Goal: Task Accomplishment & Management: Complete application form

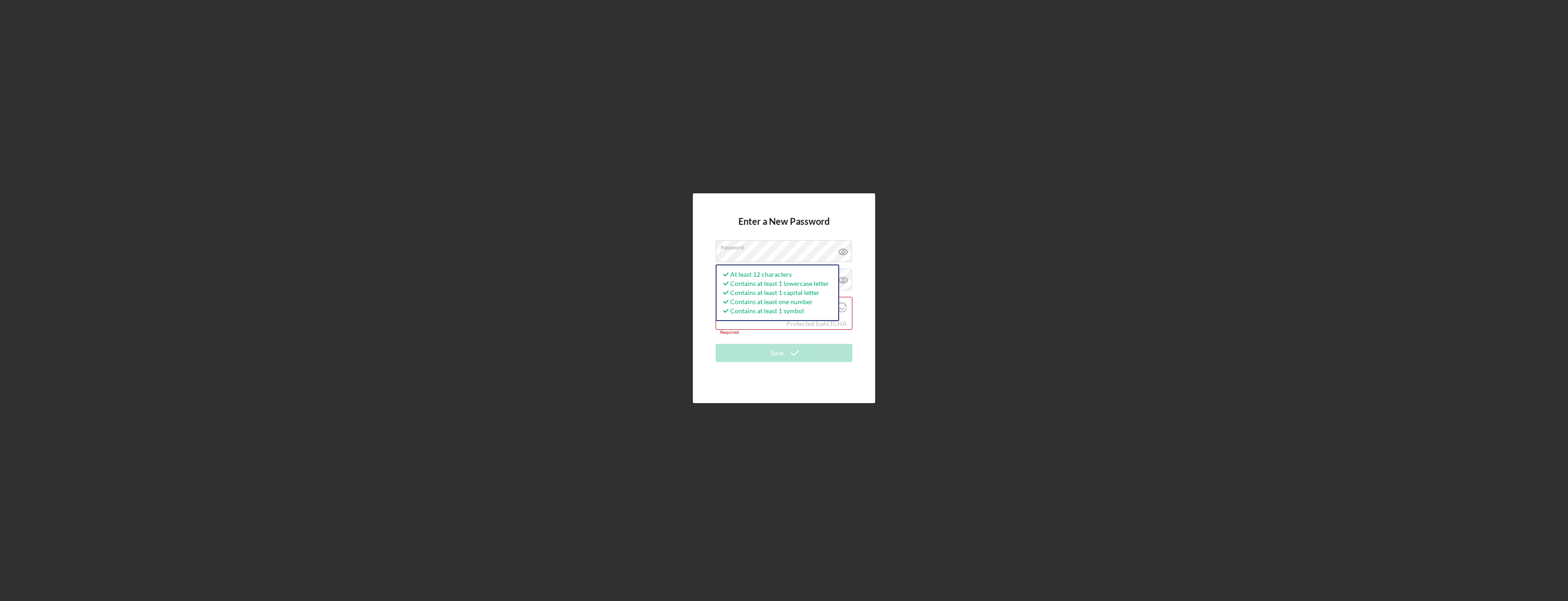
click at [703, 290] on div "Enter a New Password Password At least 12 characters Contains at least 1 lowerc…" at bounding box center [784, 298] width 183 height 209
click at [746, 276] on label "Confirm Password" at bounding box center [747, 280] width 53 height 7
click at [727, 309] on input "I'm not a robot" at bounding box center [726, 308] width 8 height 8
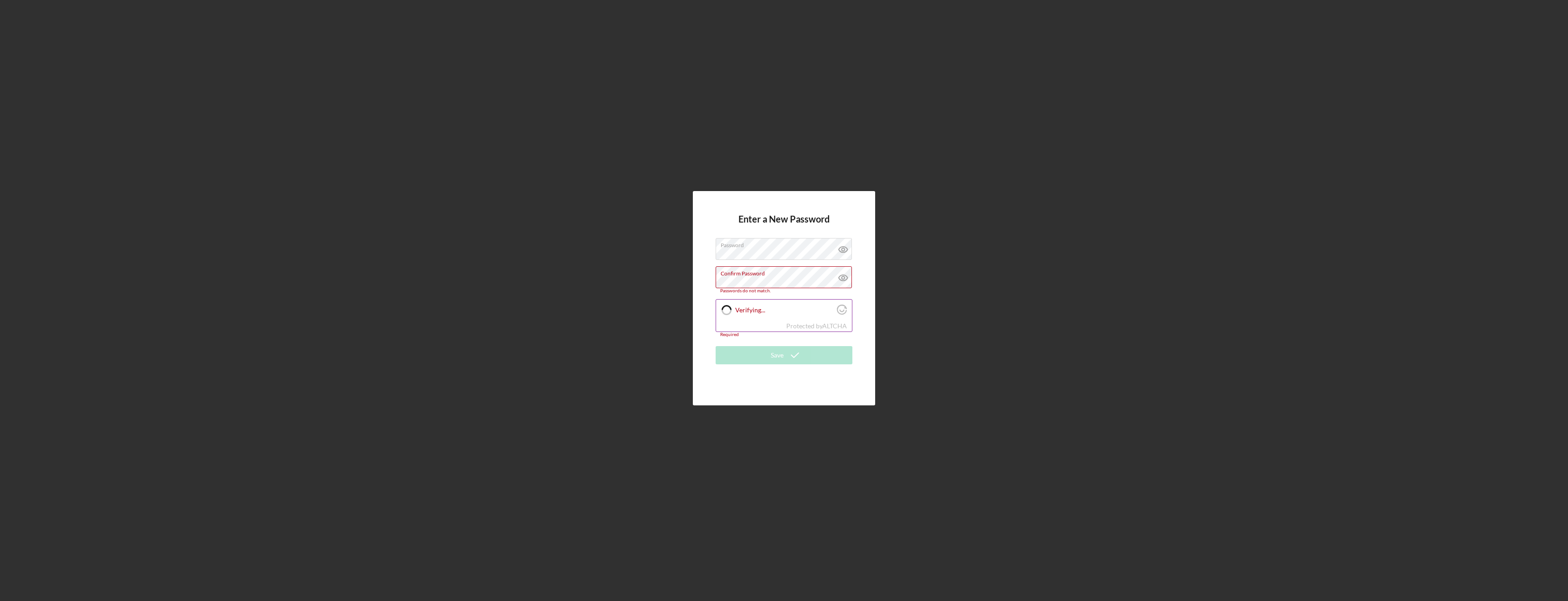
checkbox input "true"
click at [844, 280] on icon at bounding box center [843, 280] width 23 height 23
click at [843, 255] on icon at bounding box center [843, 253] width 9 height 6
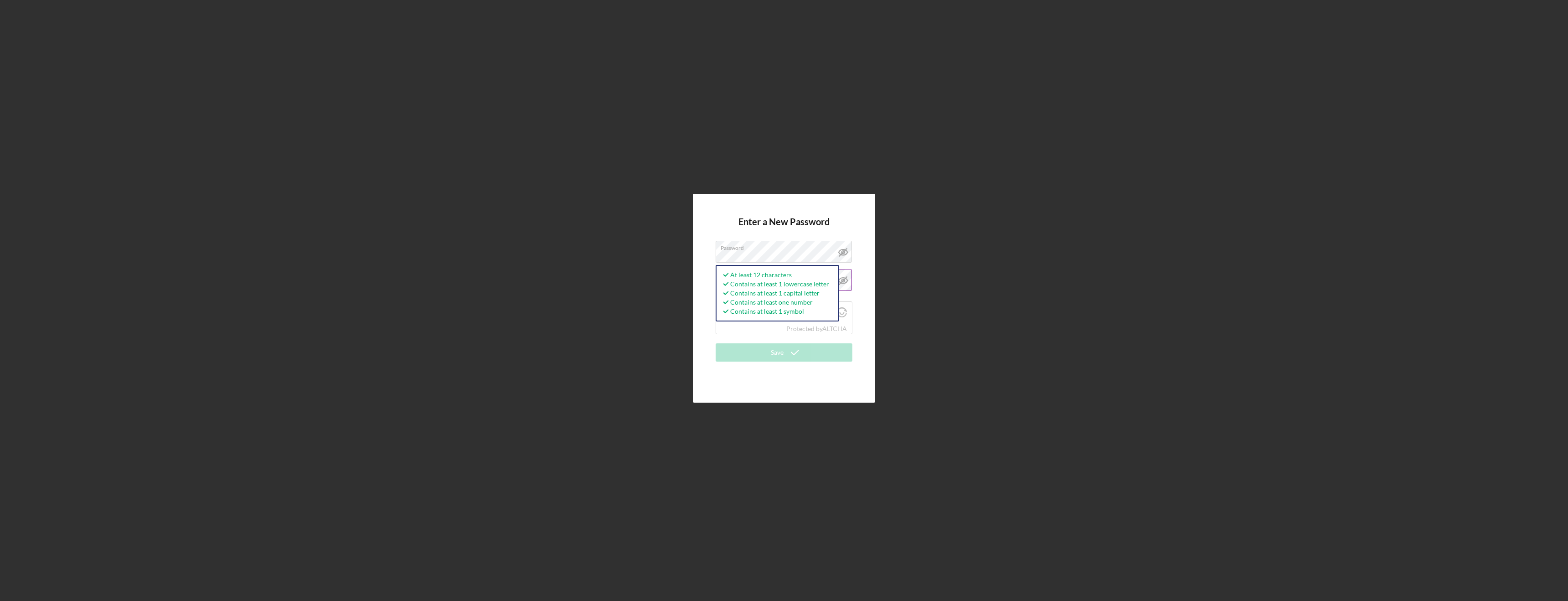
click at [798, 224] on h4 "Enter a New Password" at bounding box center [784, 229] width 91 height 24
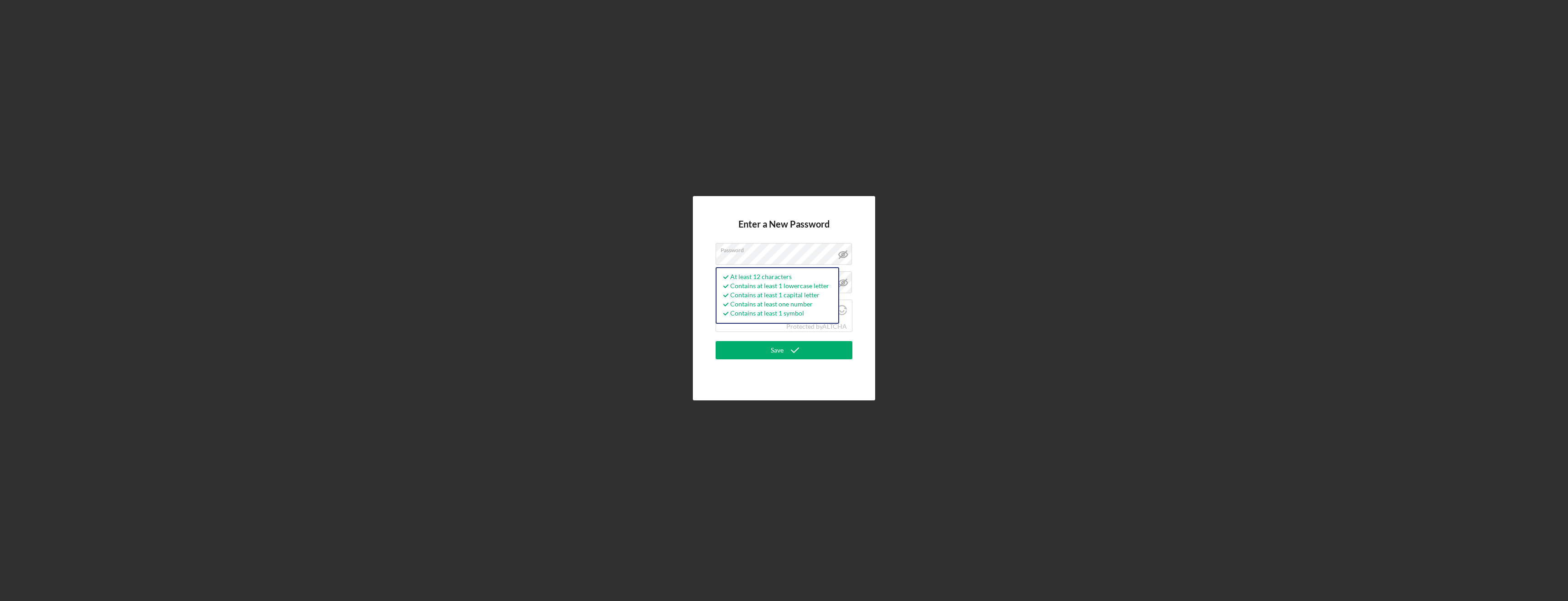
click at [847, 234] on form "Enter a New Password Password At least 12 characters Contains at least 1 lowerc…" at bounding box center [784, 298] width 137 height 159
click at [789, 353] on icon "submit" at bounding box center [794, 350] width 23 height 23
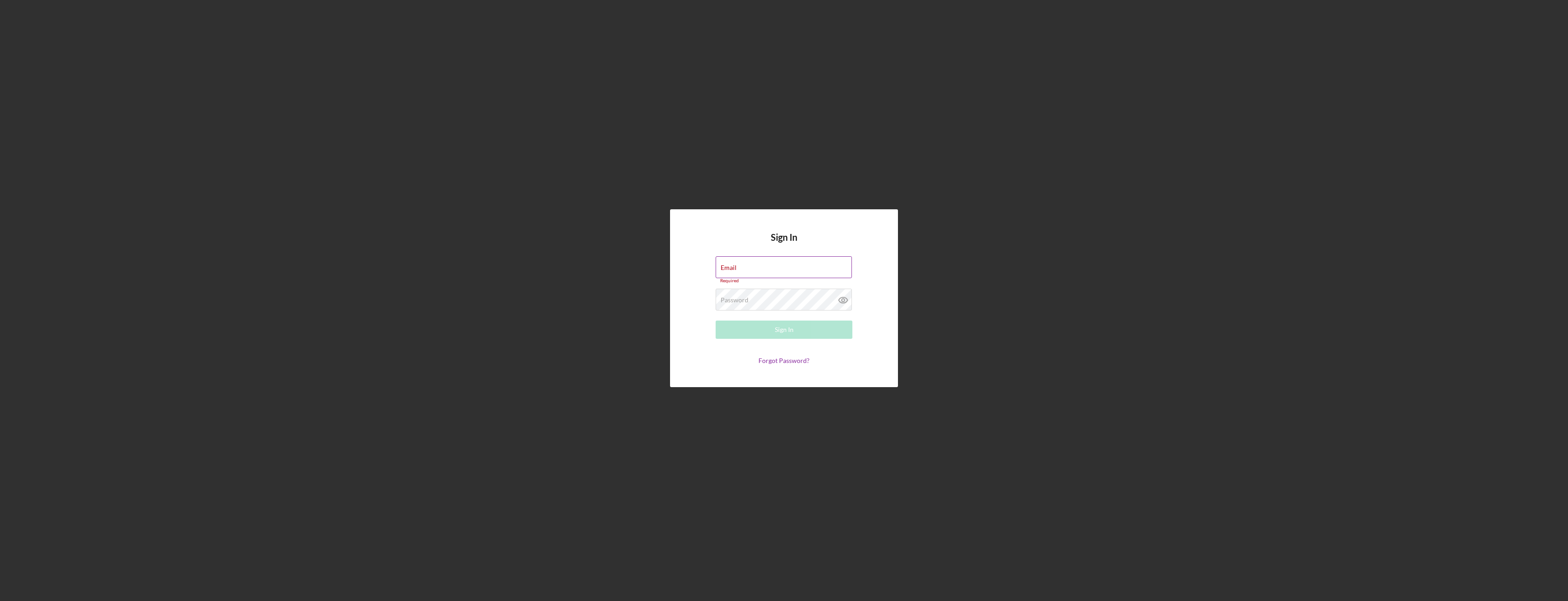
click at [743, 264] on div "Email Required" at bounding box center [784, 270] width 137 height 27
click at [767, 267] on input "Email" at bounding box center [784, 267] width 136 height 22
type input "[PERSON_NAME][EMAIL_ADDRESS][DOMAIN_NAME]"
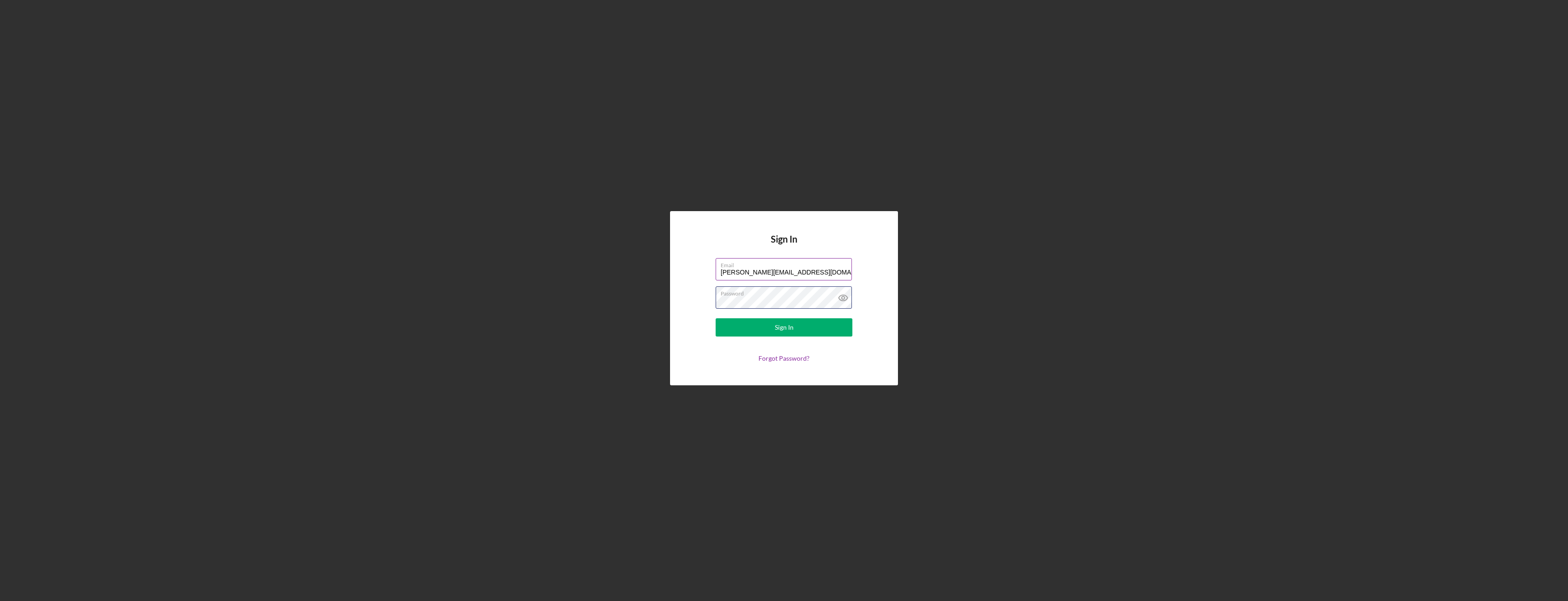
click at [716, 318] on button "Sign In" at bounding box center [784, 328] width 137 height 18
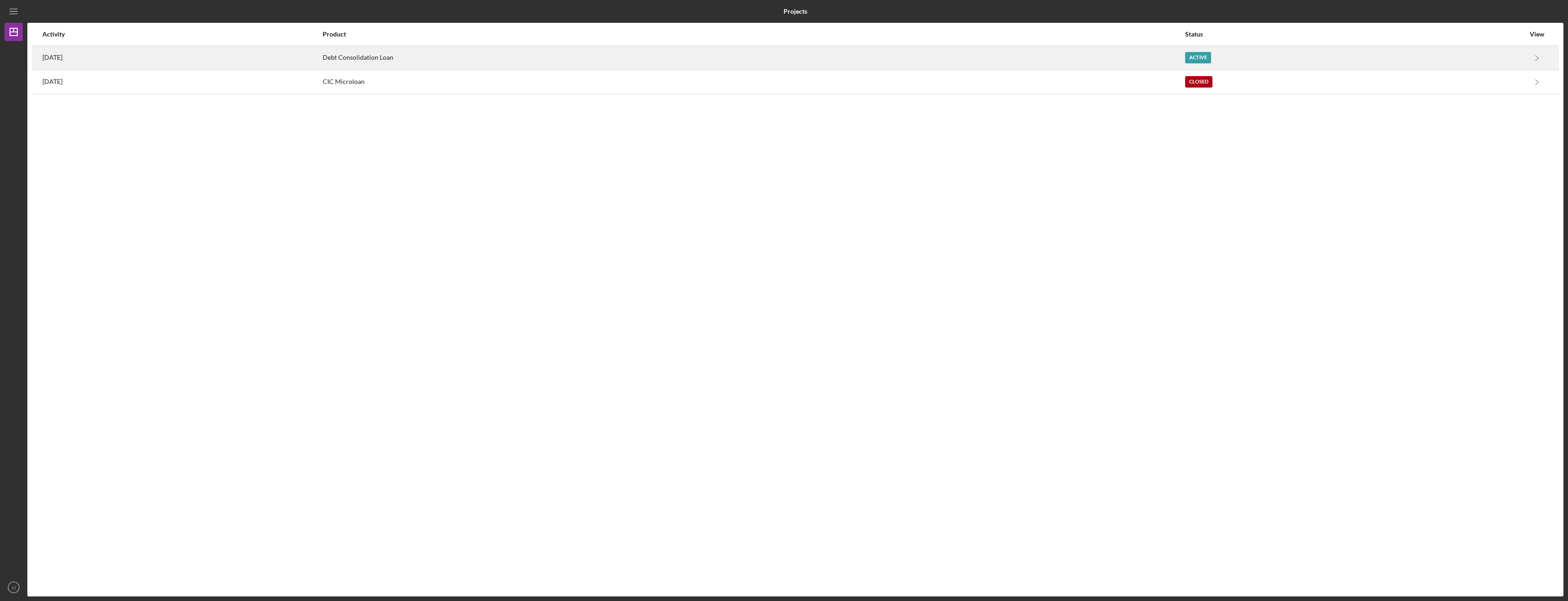
click at [63, 57] on time "[DATE]" at bounding box center [52, 57] width 20 height 7
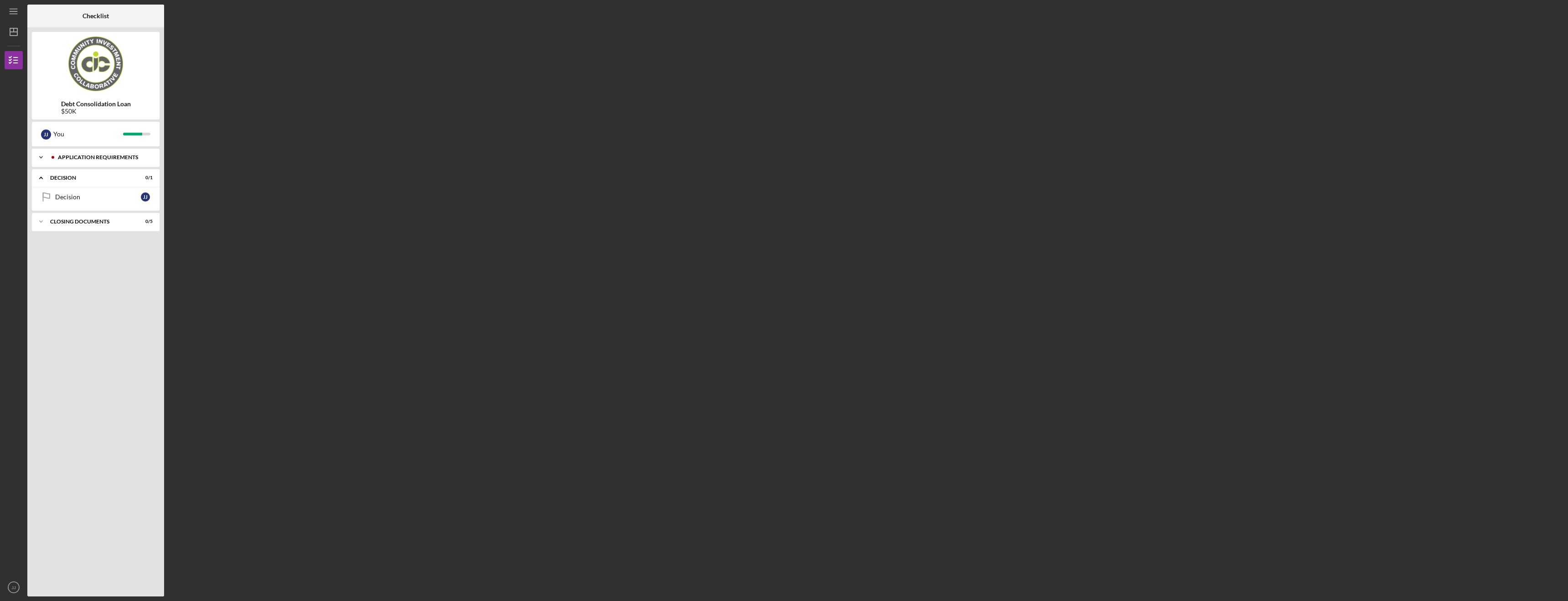
click at [75, 157] on div "Application Requirements" at bounding box center [103, 157] width 90 height 5
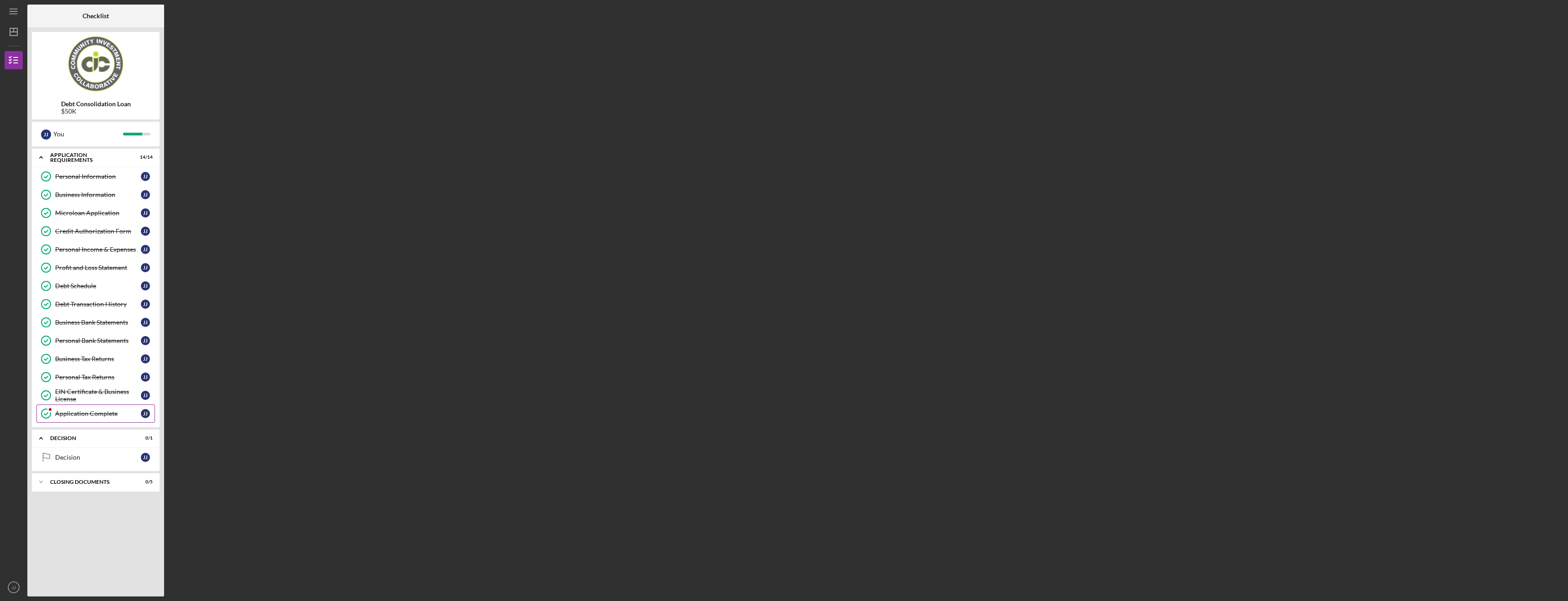
click at [76, 413] on div "Application Complete" at bounding box center [98, 413] width 86 height 7
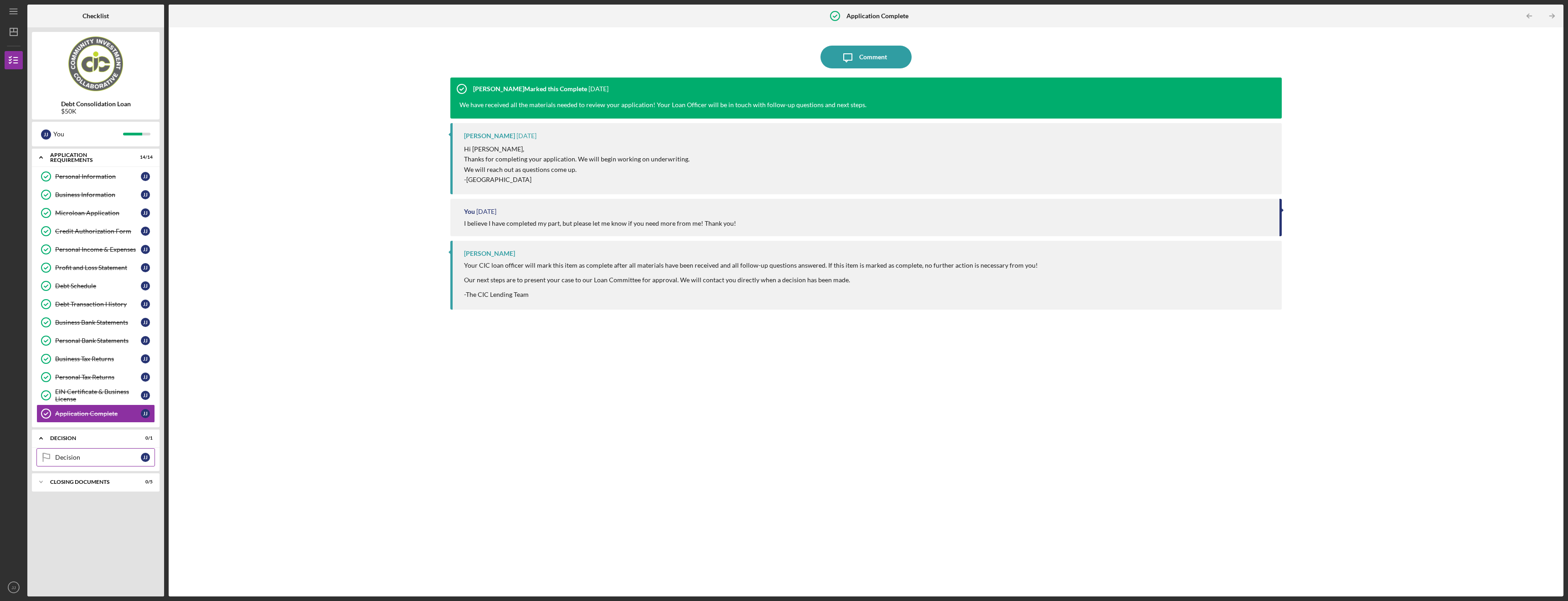
click at [82, 458] on div "Decision" at bounding box center [98, 457] width 86 height 7
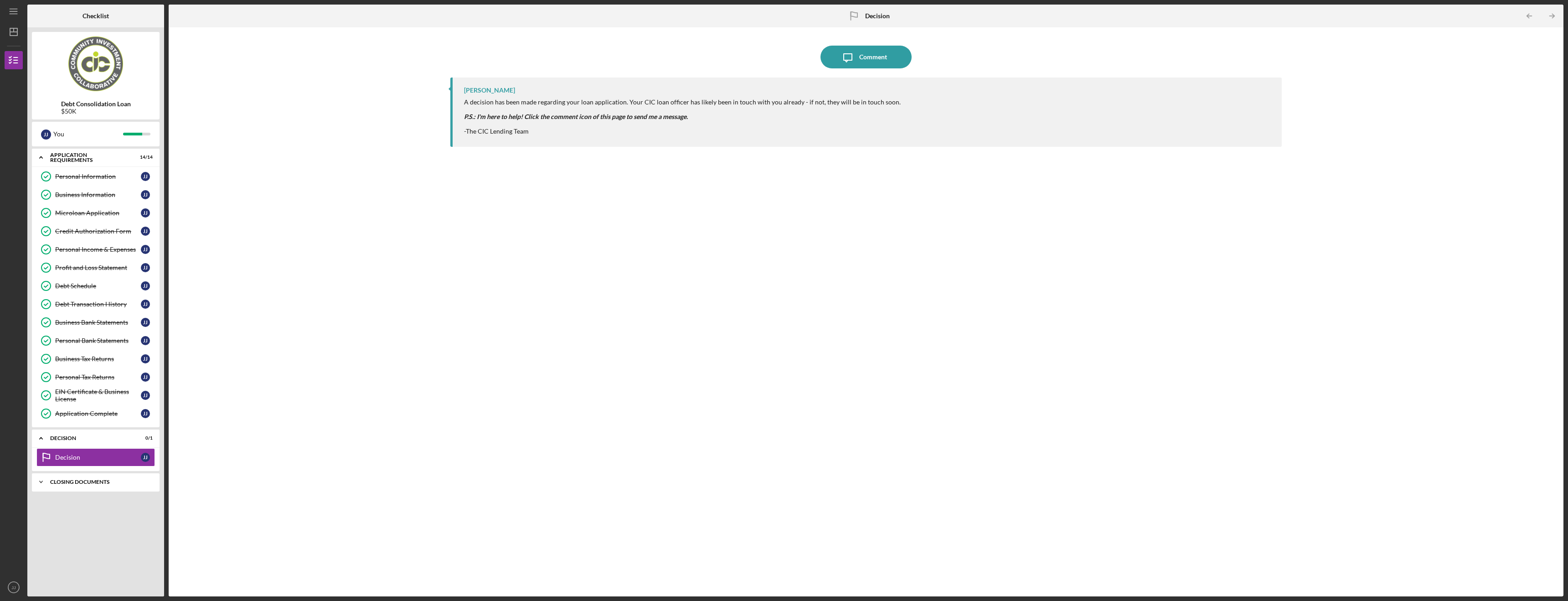
click at [75, 483] on div "Closing Documents" at bounding box center [99, 482] width 98 height 5
click at [71, 437] on div "Decision" at bounding box center [99, 438] width 98 height 5
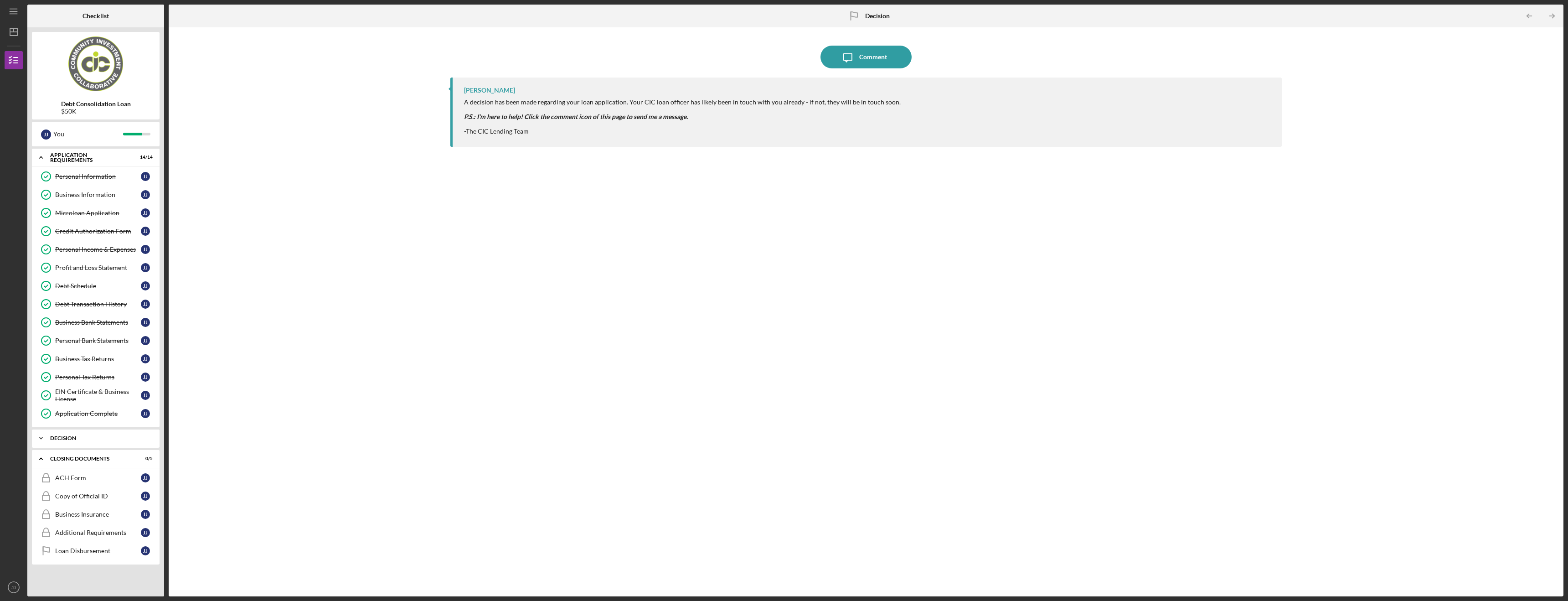
click at [71, 437] on div "Decision" at bounding box center [99, 438] width 98 height 5
click at [874, 55] on div "Comment" at bounding box center [873, 57] width 28 height 23
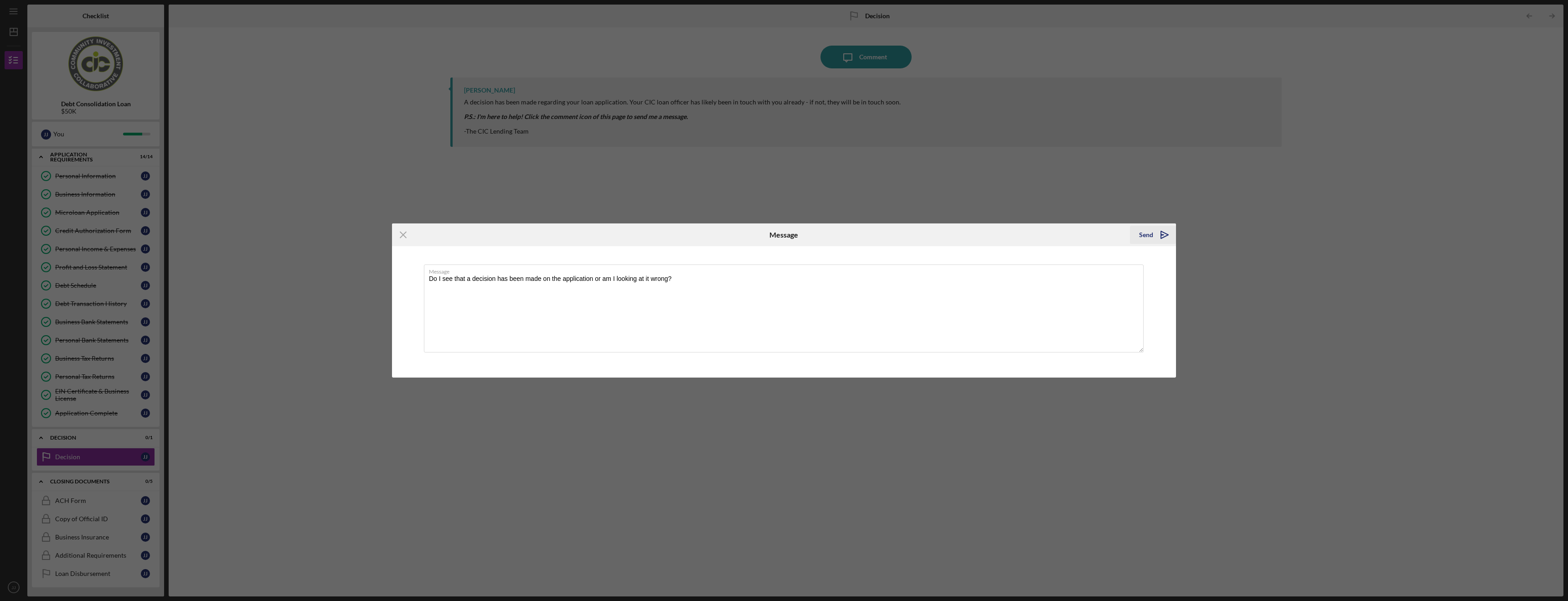
type textarea "Do I see that a decision has been made on the application or am I looking at it…"
click at [1144, 234] on div "Send" at bounding box center [1146, 235] width 14 height 18
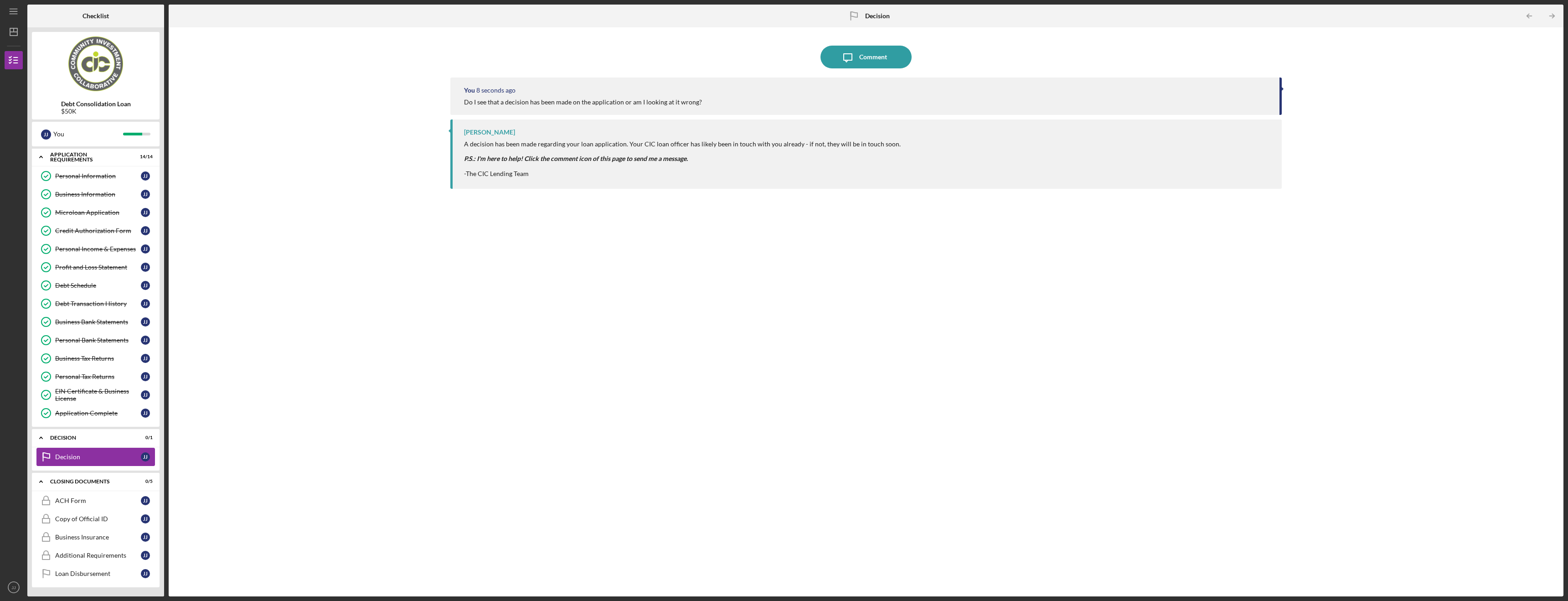
click at [89, 457] on div "Decision" at bounding box center [98, 457] width 86 height 7
click at [96, 515] on div "Copy of Official ID" at bounding box center [98, 519] width 86 height 7
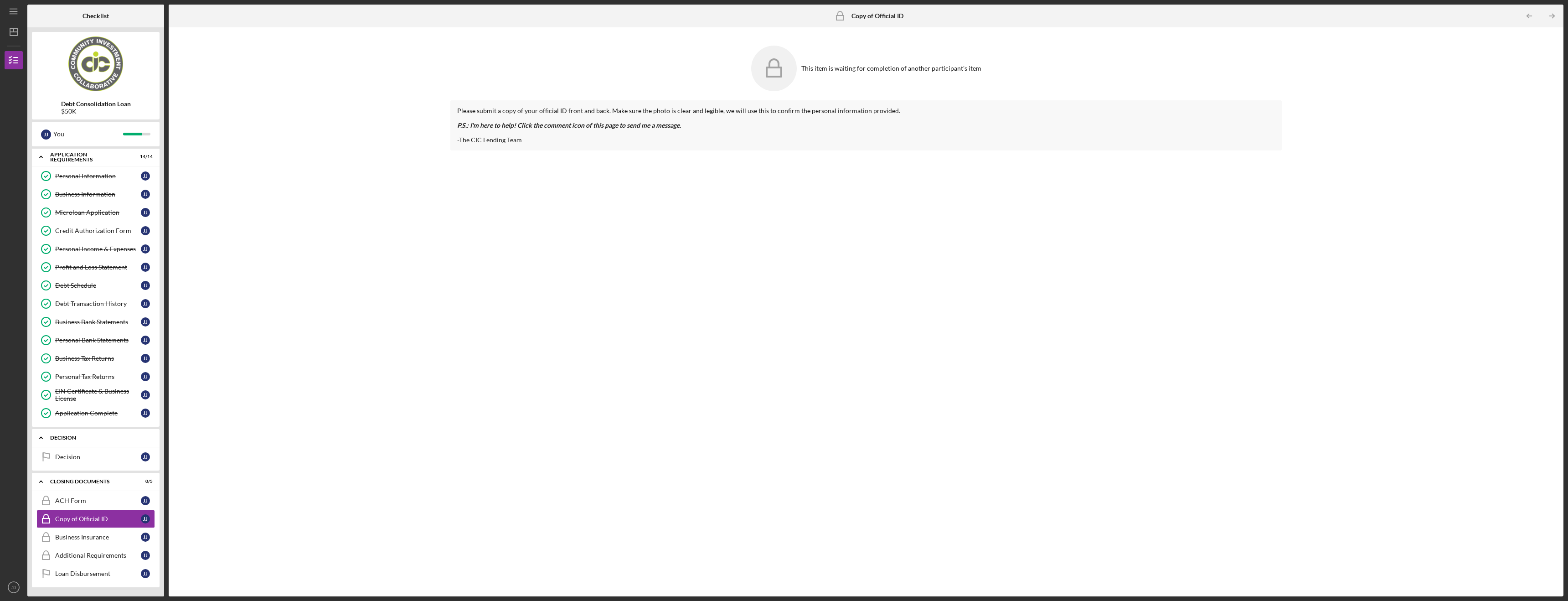
click at [43, 437] on icon "Icon/Expander" at bounding box center [41, 438] width 18 height 18
click at [41, 437] on icon "Icon/Expander" at bounding box center [41, 438] width 18 height 18
click at [77, 455] on div "Decision" at bounding box center [98, 457] width 86 height 7
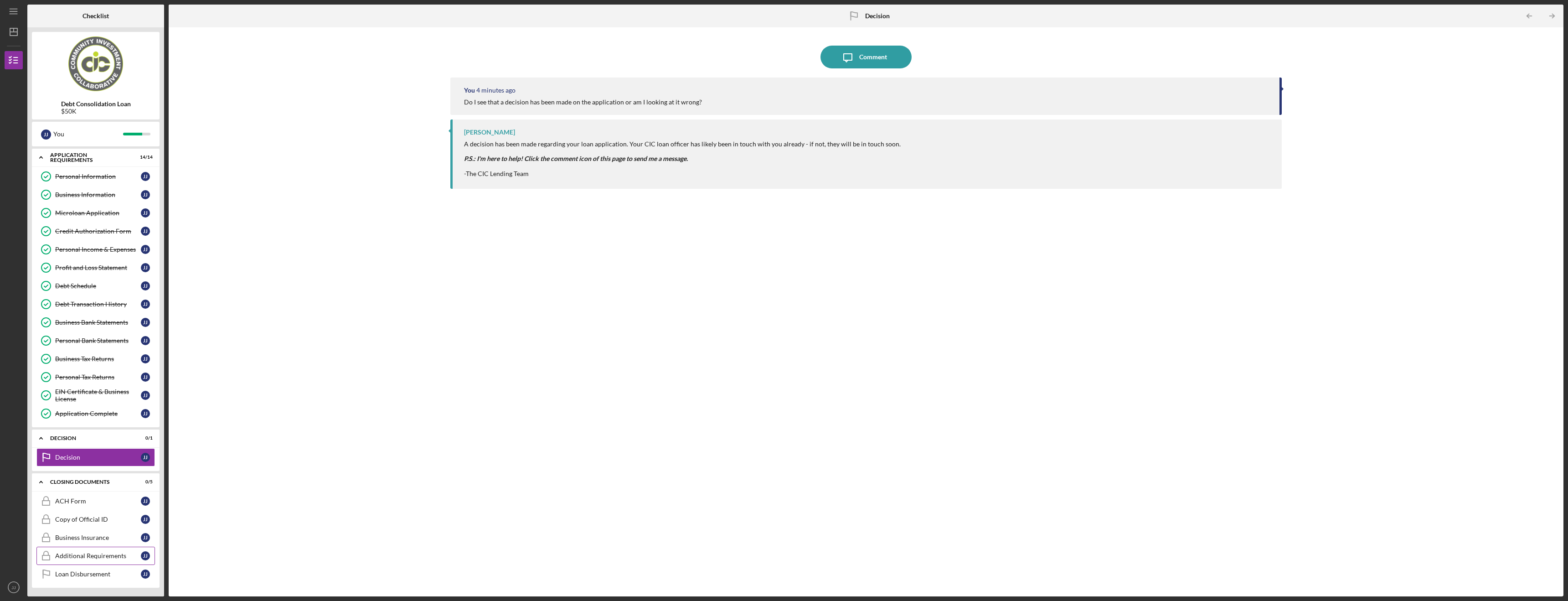
click at [94, 555] on div "Additional Requirements" at bounding box center [98, 556] width 86 height 7
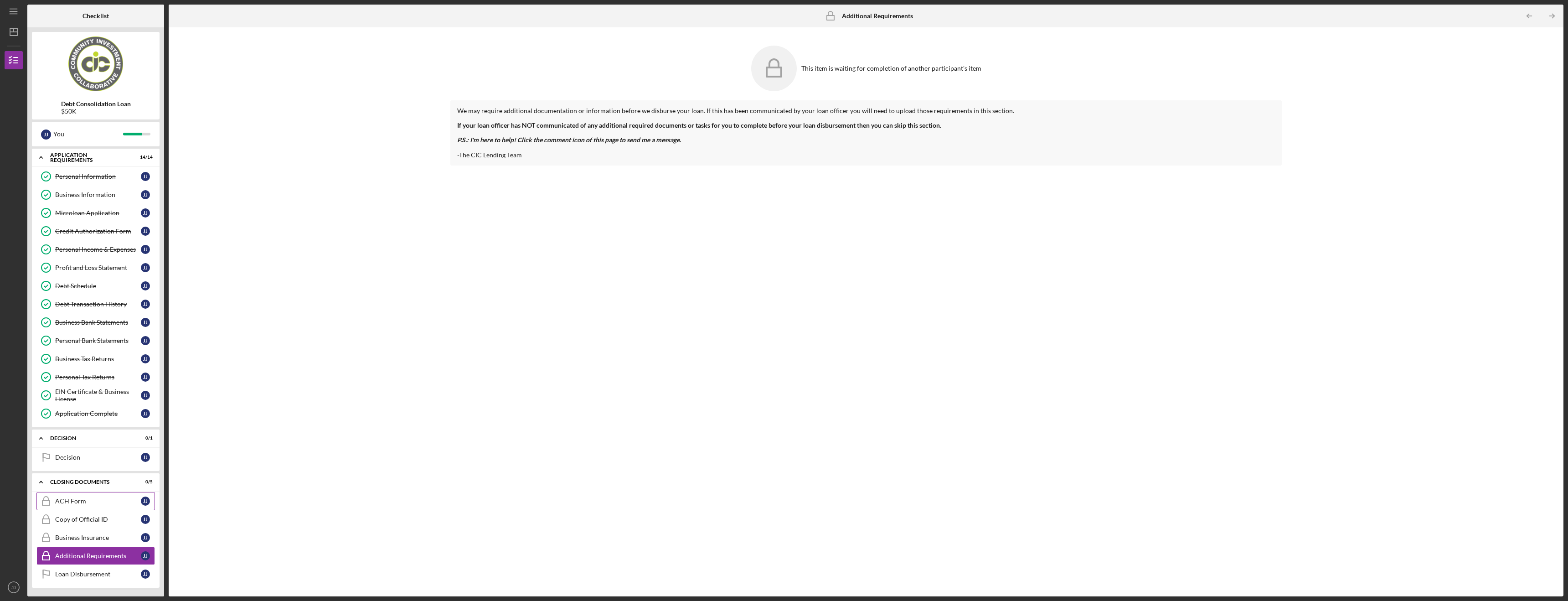
click at [74, 501] on div "ACH Form" at bounding box center [98, 501] width 86 height 7
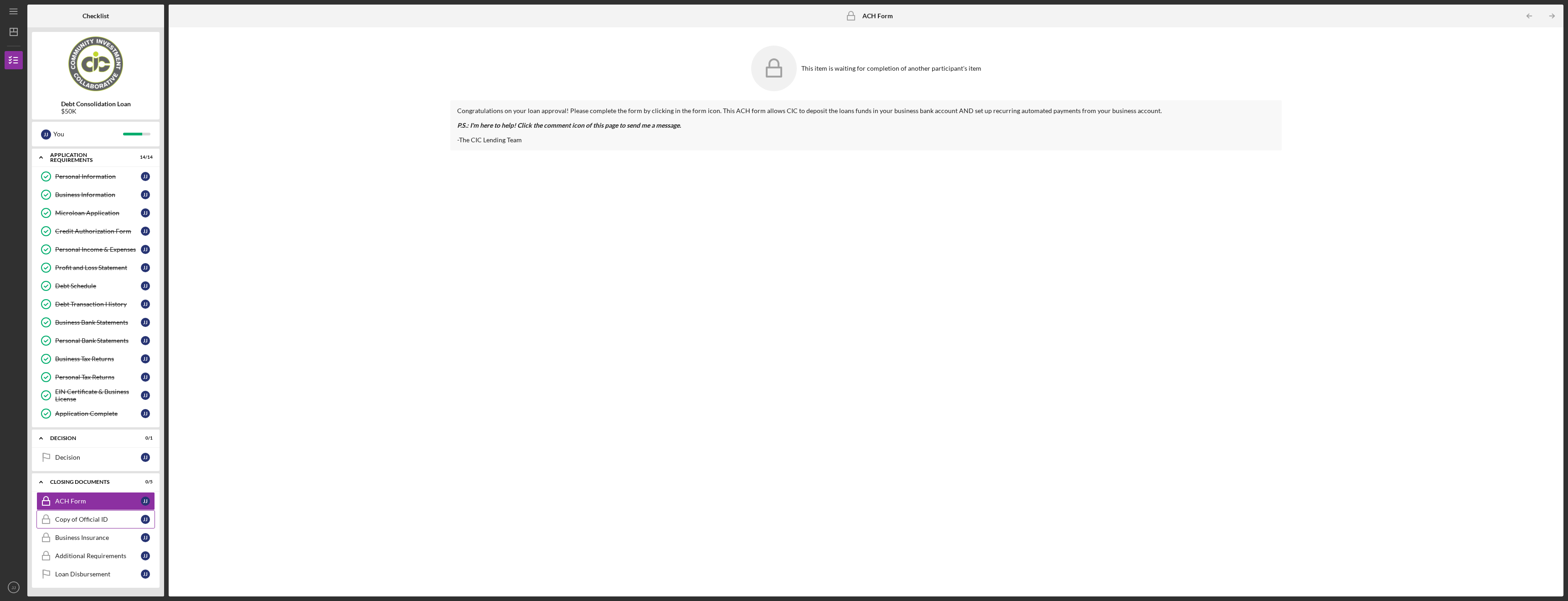
click at [95, 518] on div "Copy of Official ID" at bounding box center [98, 519] width 86 height 7
click at [92, 533] on link "Business Insurance Business Insurance J J" at bounding box center [96, 538] width 119 height 18
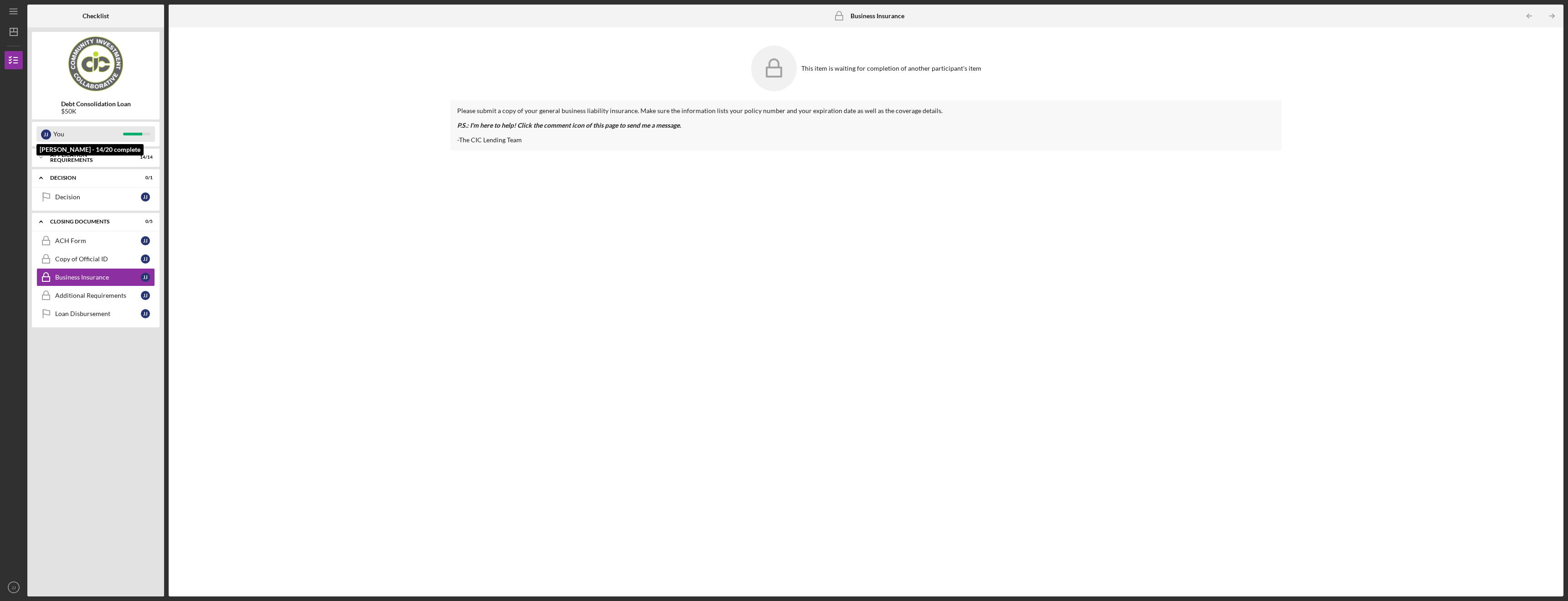
click at [113, 135] on div "You" at bounding box center [88, 133] width 70 height 15
click at [127, 194] on div "Decision" at bounding box center [98, 197] width 86 height 7
